Goal: Task Accomplishment & Management: Manage account settings

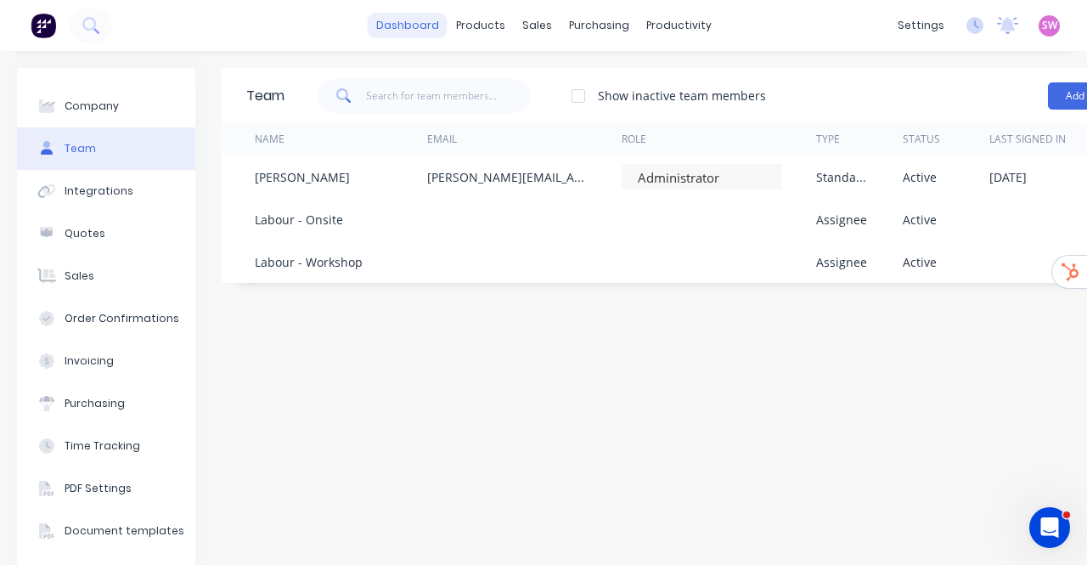
scroll to position [0, 124]
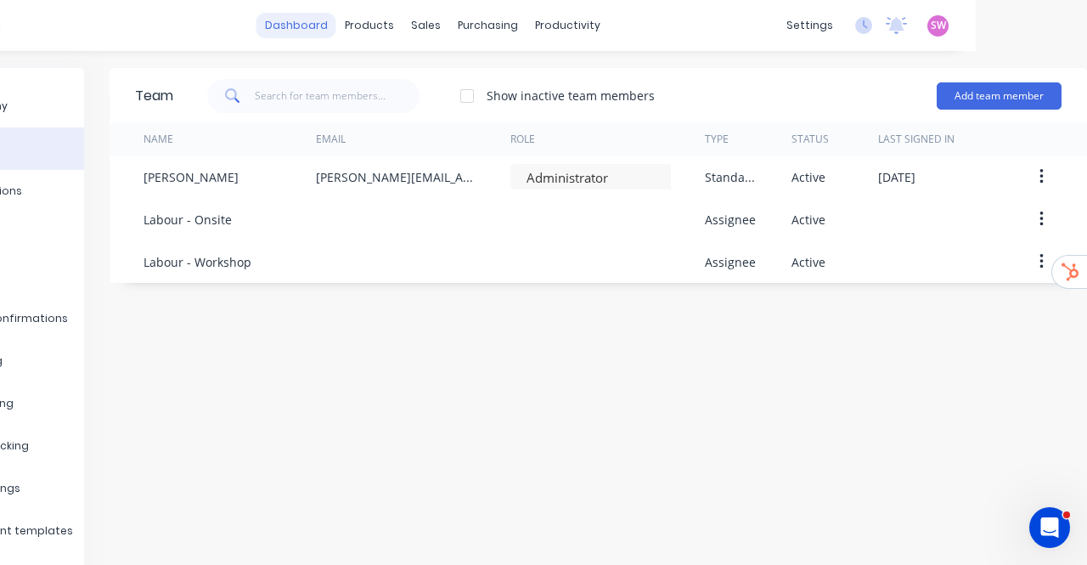
drag, startPoint x: 0, startPoint y: 0, endPoint x: 292, endPoint y: 33, distance: 294.0
click at [292, 33] on link "dashboard" at bounding box center [296, 25] width 80 height 25
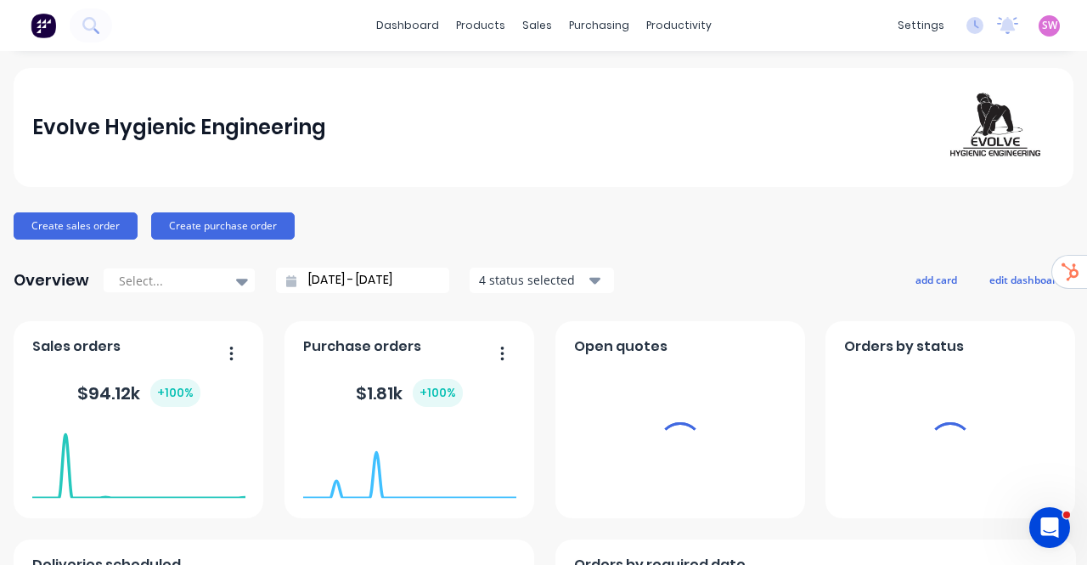
click at [1042, 28] on span "SW" at bounding box center [1049, 25] width 15 height 15
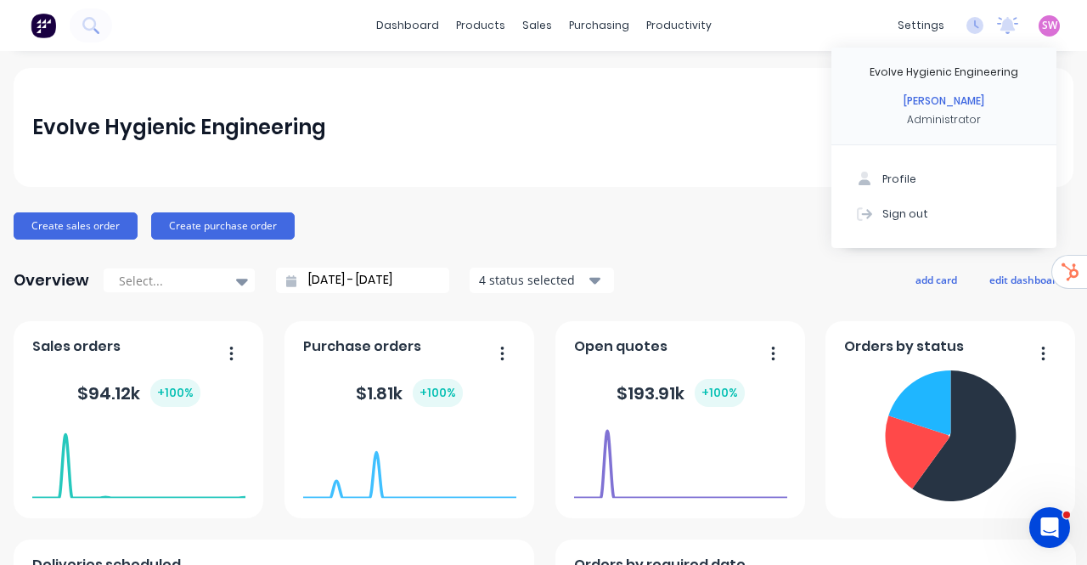
click at [831, 110] on div "dashboard products sales purchasing productivity dashboard products Product Cat…" at bounding box center [543, 282] width 1087 height 565
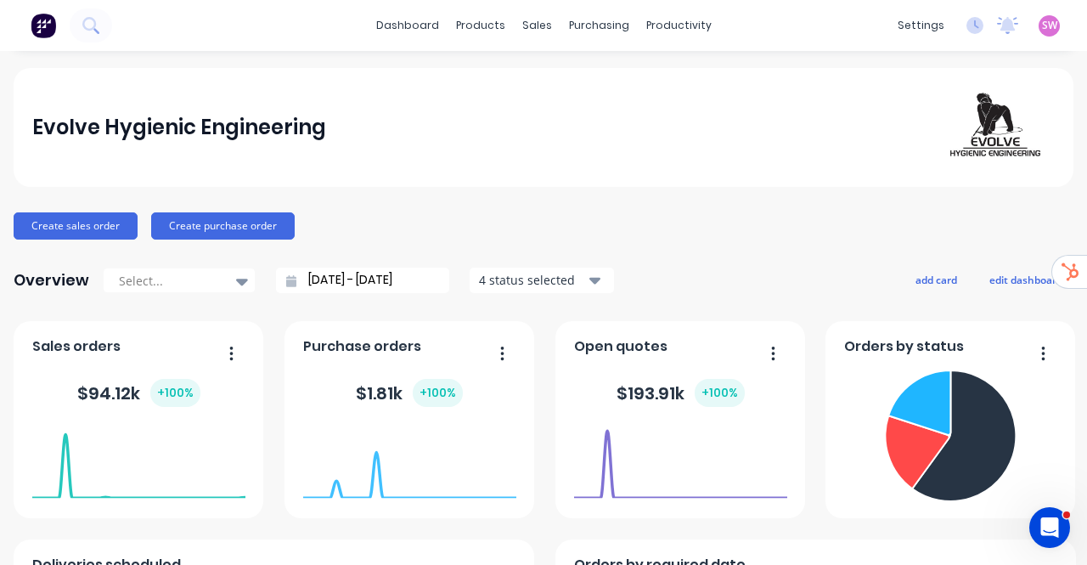
click at [1039, 35] on div "SW Evolve Hygienic Engineering Stuart Wheatley Administrator Profile Sign out" at bounding box center [1049, 25] width 21 height 21
click at [1042, 31] on span "SW" at bounding box center [1049, 25] width 15 height 15
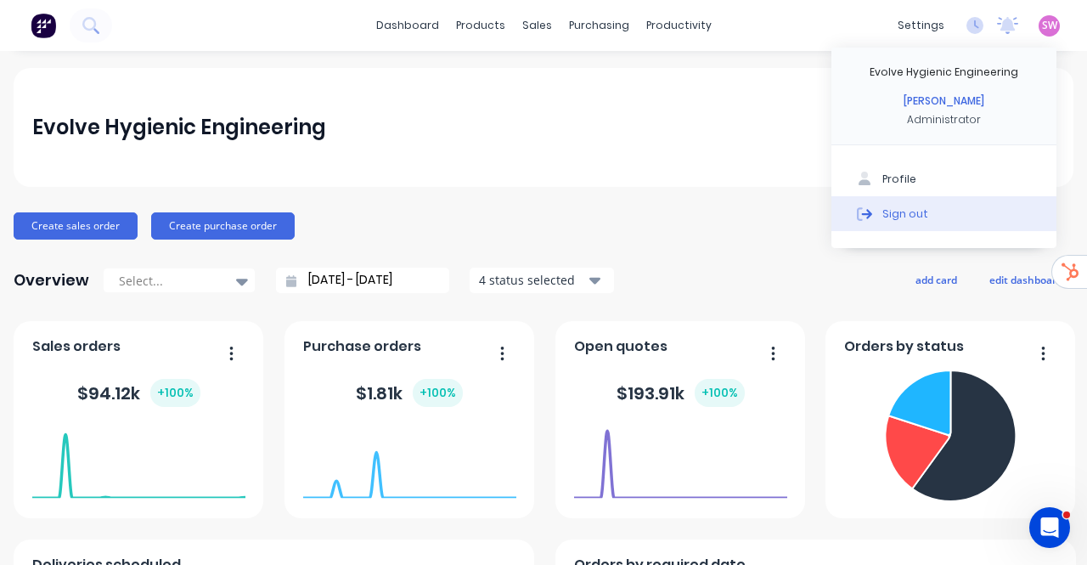
click at [914, 222] on button "Sign out" at bounding box center [943, 213] width 225 height 34
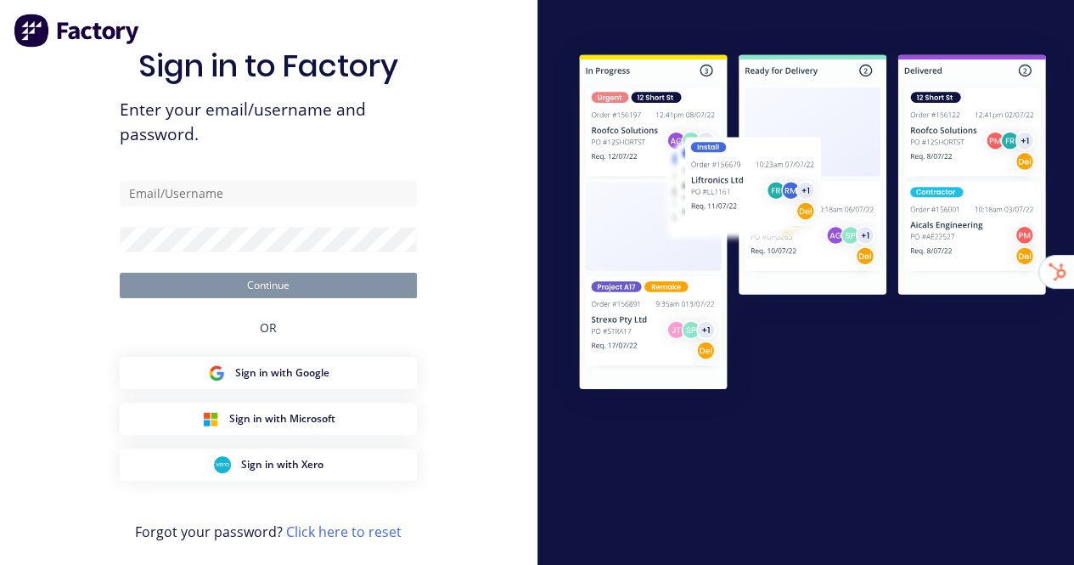
type input "stuart@factory.app"
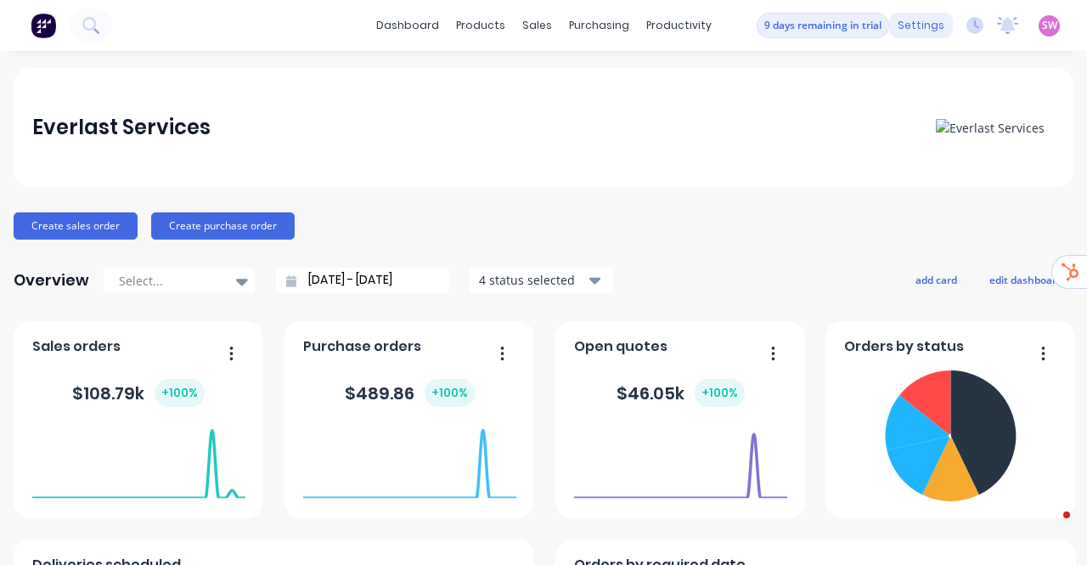
click at [917, 36] on div "settings" at bounding box center [921, 25] width 64 height 25
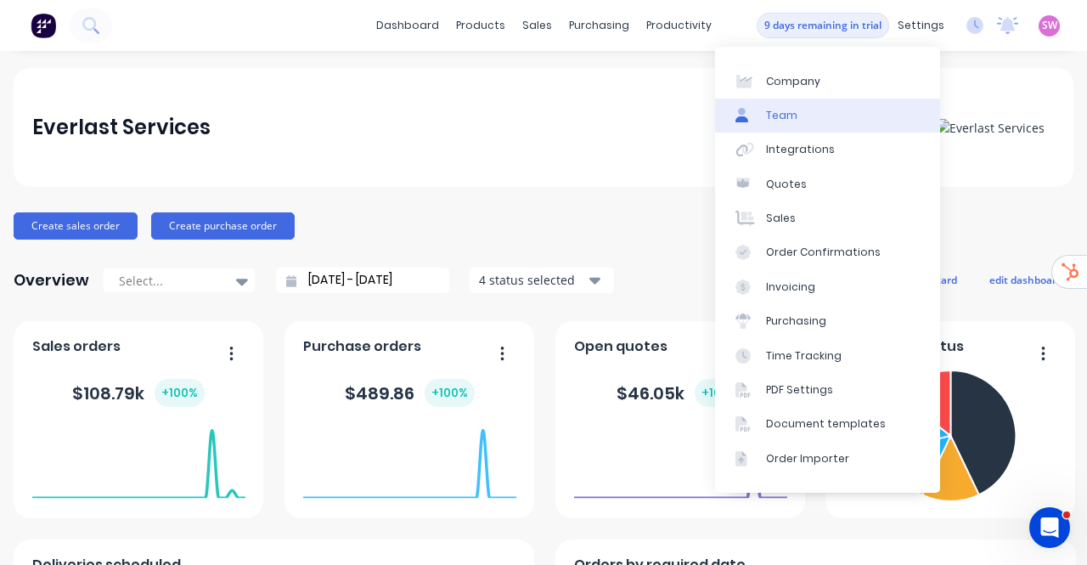
click at [813, 115] on link "Team" at bounding box center [827, 116] width 225 height 34
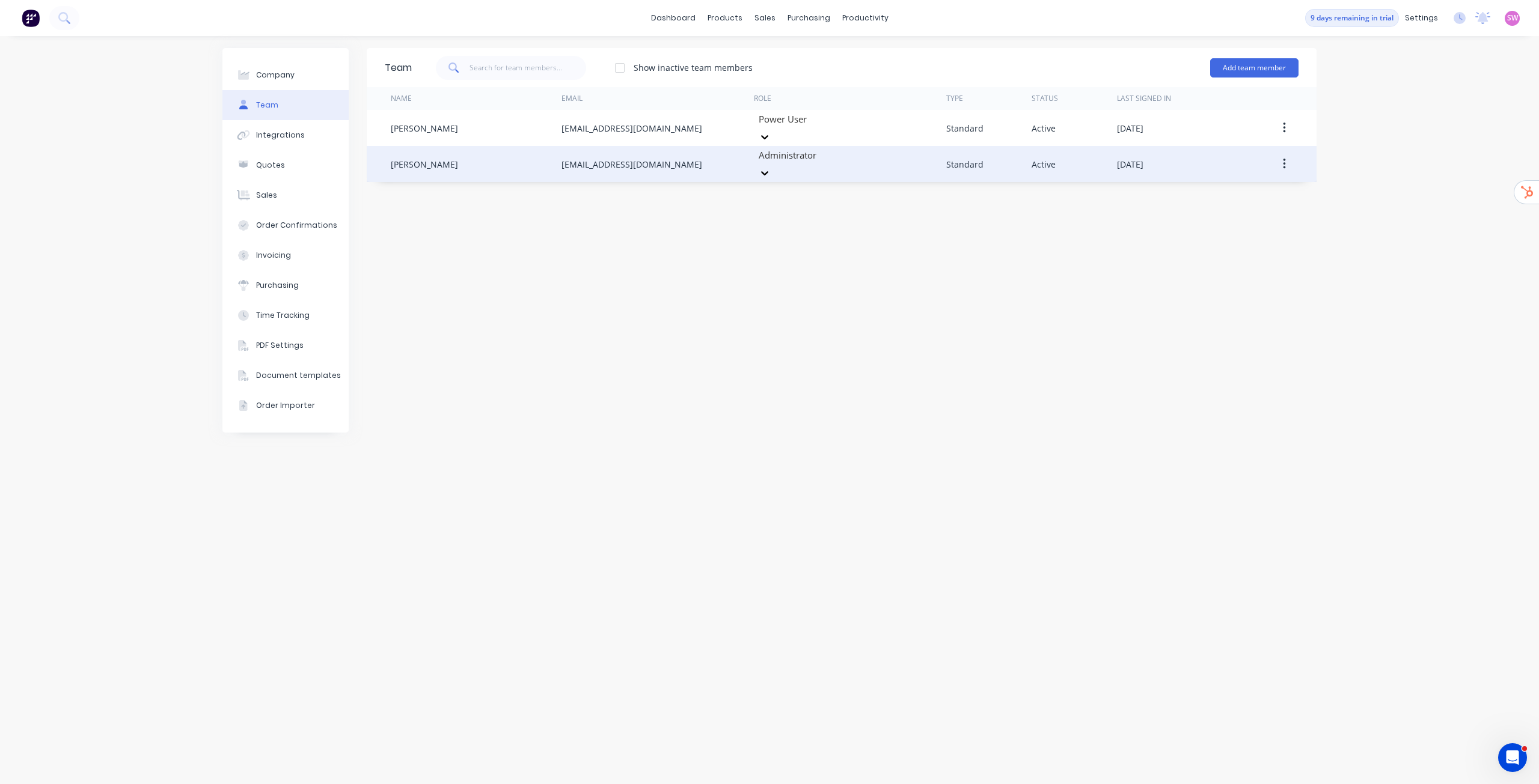
click at [760, 156] on button "button" at bounding box center [1284, 164] width 28 height 22
click at [760, 235] on div "Delete" at bounding box center [1241, 243] width 93 height 18
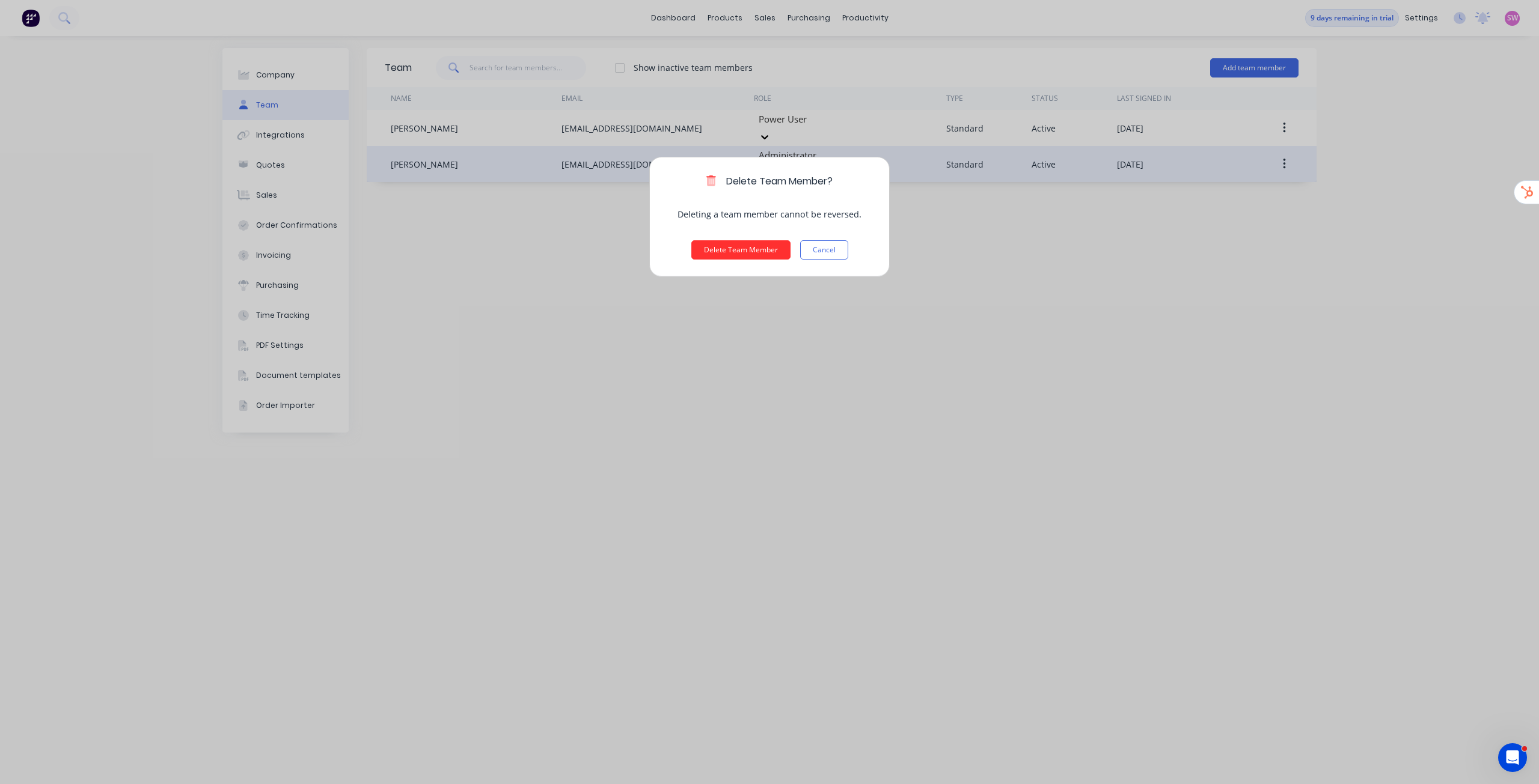
click at [738, 252] on button "Delete Team Member" at bounding box center [741, 250] width 99 height 19
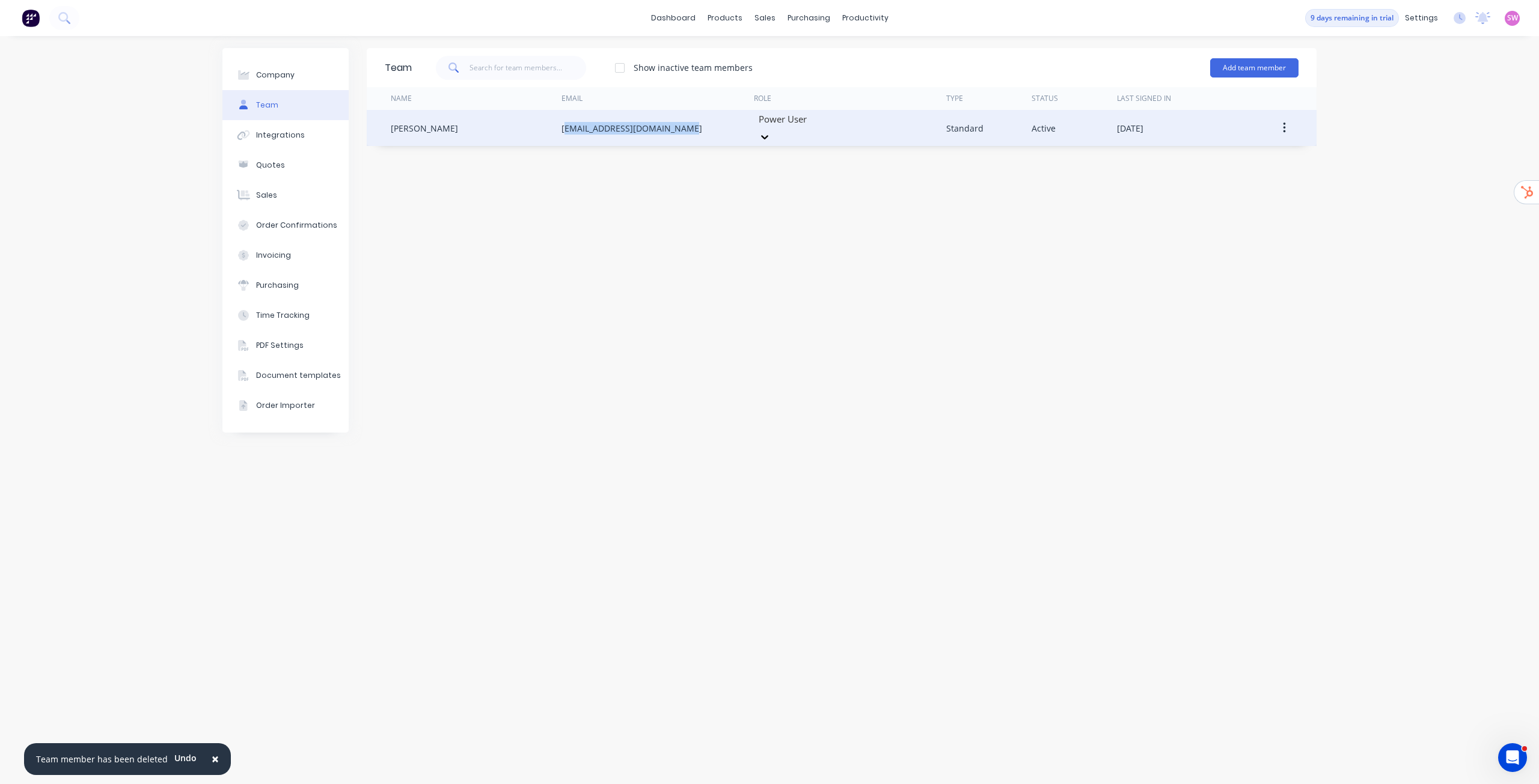
drag, startPoint x: 679, startPoint y: 125, endPoint x: 568, endPoint y: 111, distance: 111.9
click at [568, 111] on div "max@everlastservices.com.au" at bounding box center [658, 127] width 193 height 36
copy div "max@everlastservices.com.au"
